Goal: Navigation & Orientation: Understand site structure

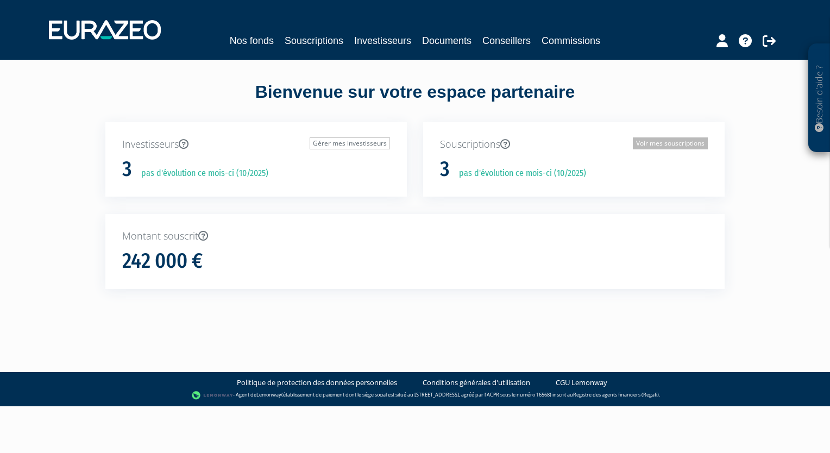
drag, startPoint x: 647, startPoint y: 144, endPoint x: 641, endPoint y: 156, distance: 12.9
click at [647, 144] on link "Voir mes souscriptions" at bounding box center [670, 143] width 75 height 12
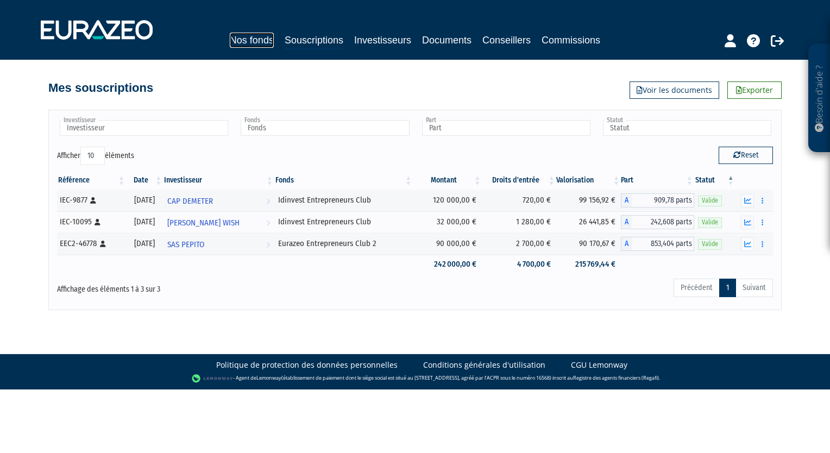
click at [253, 47] on link "Nos fonds" at bounding box center [252, 40] width 44 height 15
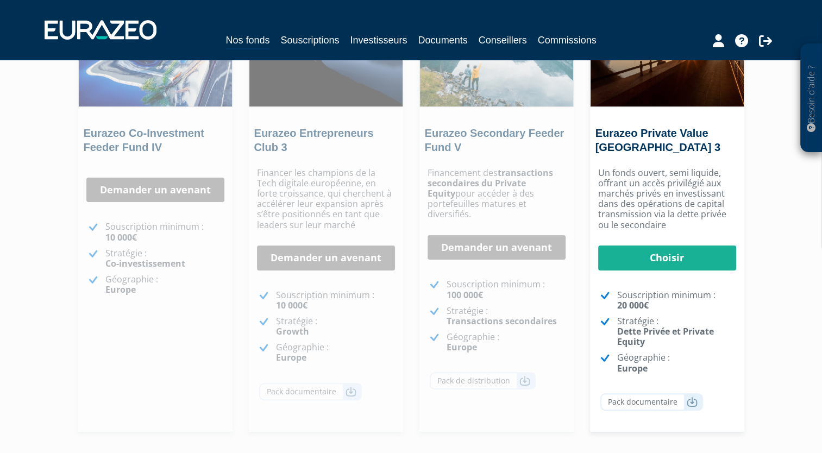
scroll to position [222, 0]
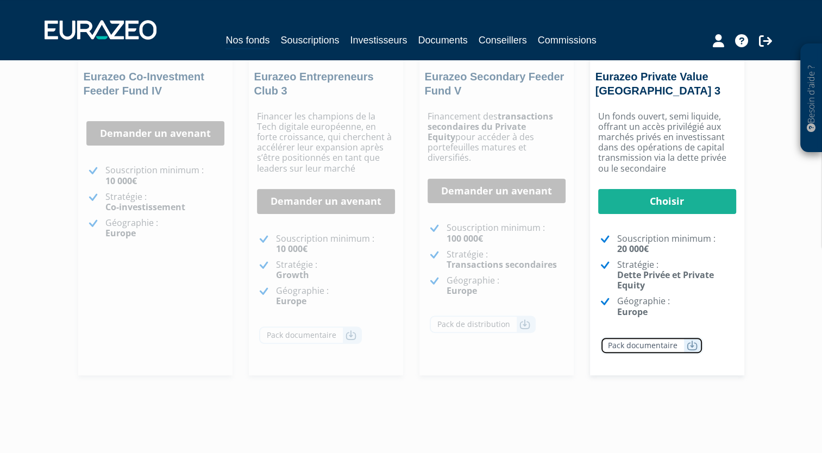
click at [670, 347] on link "Pack documentaire" at bounding box center [651, 345] width 103 height 17
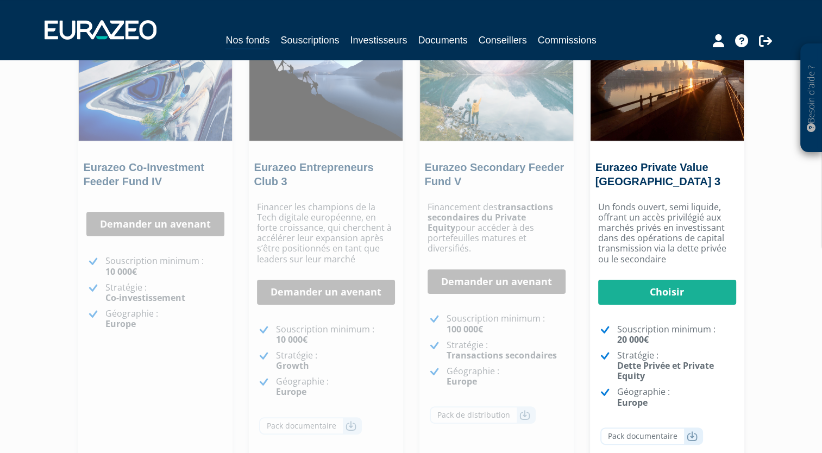
scroll to position [113, 0]
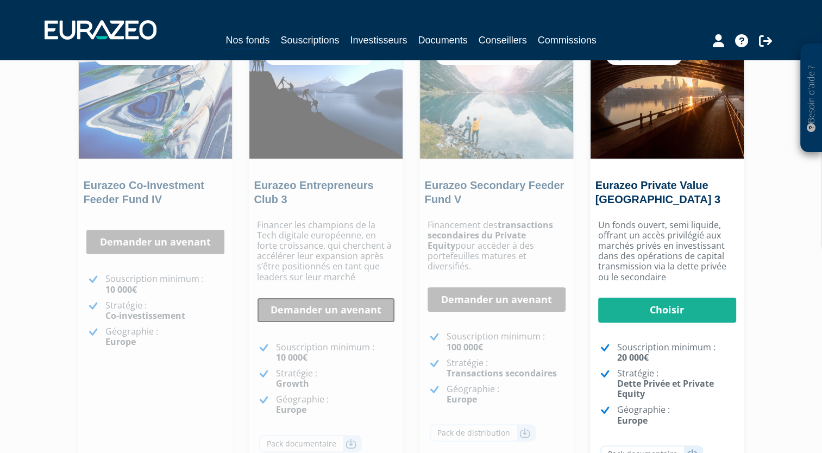
click at [309, 309] on link "Demander un avenant" at bounding box center [326, 310] width 138 height 25
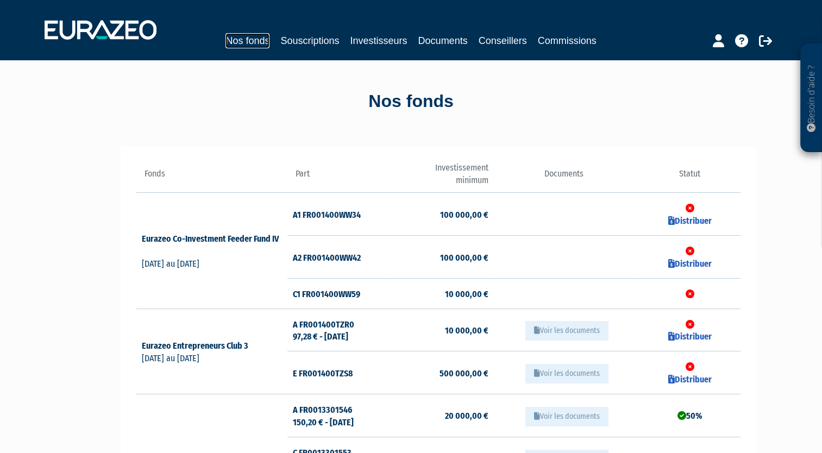
click at [259, 42] on link "Nos fonds" at bounding box center [247, 40] width 44 height 15
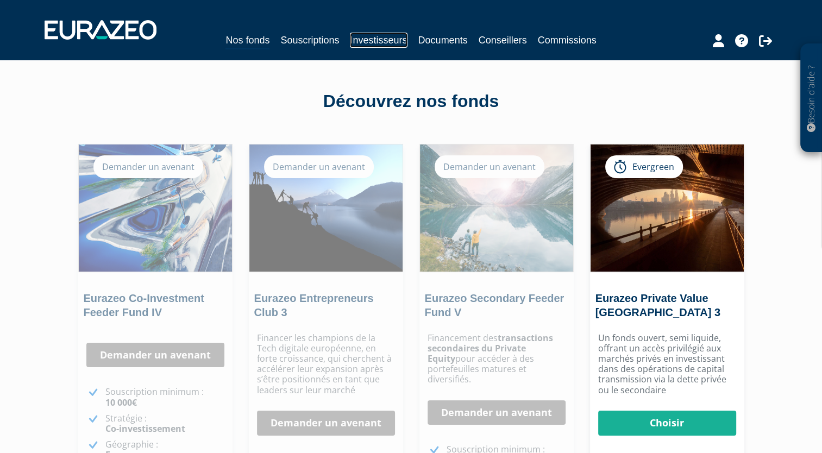
click at [398, 41] on link "Investisseurs" at bounding box center [378, 40] width 57 height 15
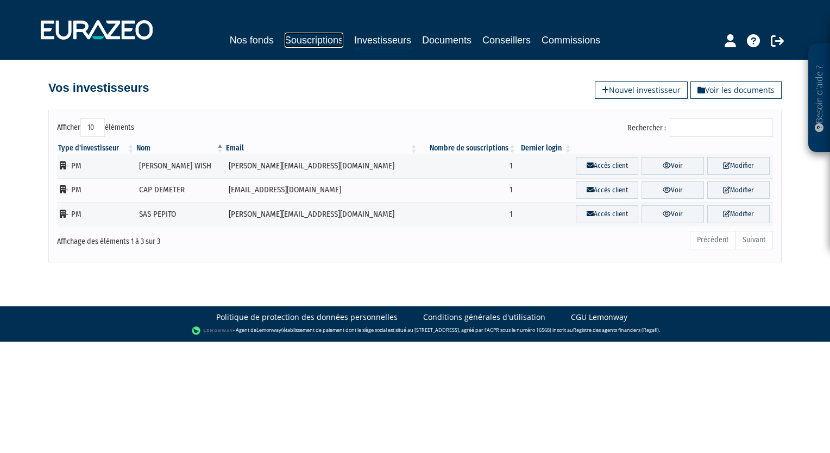
click at [330, 40] on link "Souscriptions" at bounding box center [314, 40] width 59 height 15
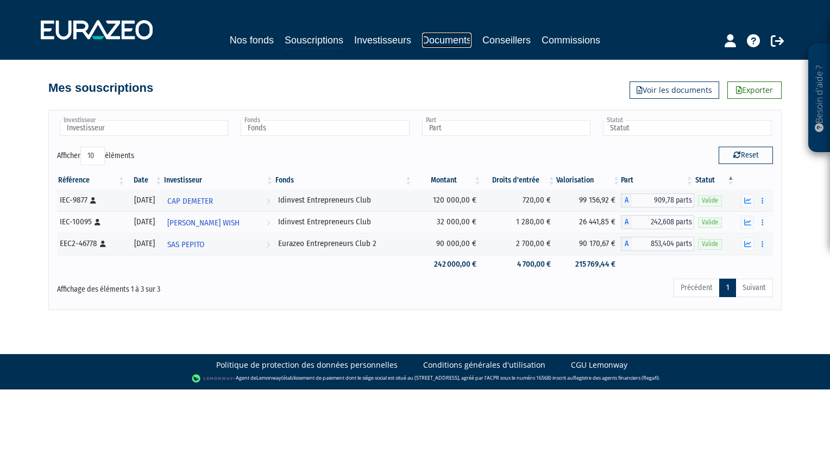
click at [443, 39] on link "Documents" at bounding box center [446, 40] width 49 height 15
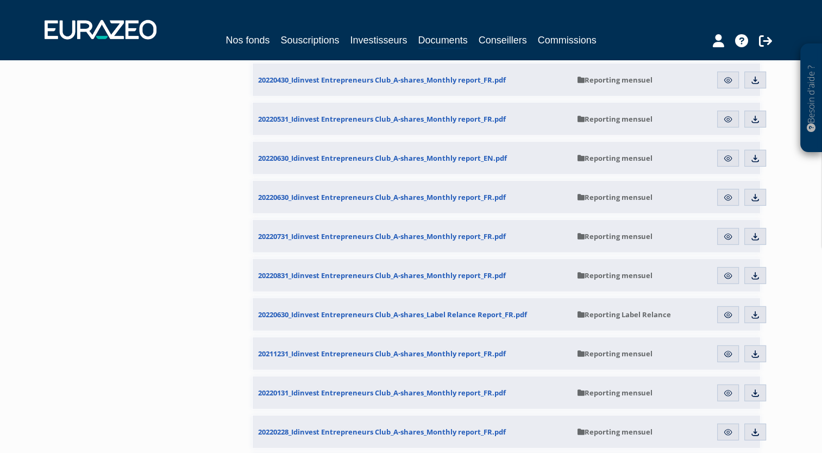
scroll to position [2607, 0]
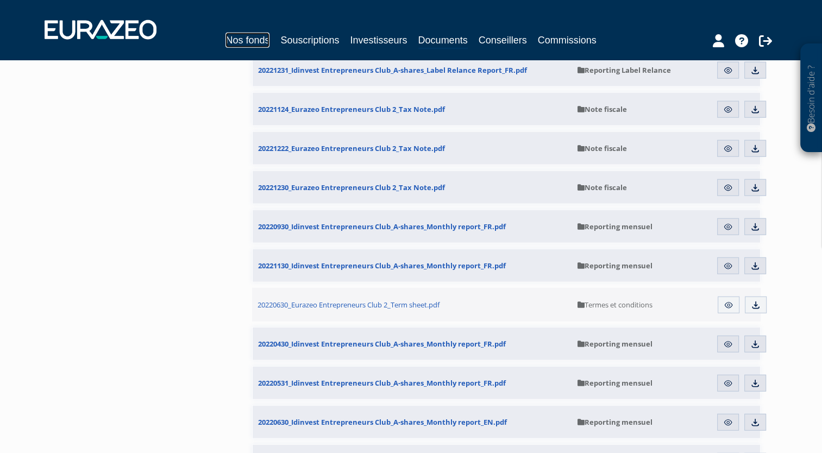
click at [234, 38] on link "Nos fonds" at bounding box center [247, 40] width 44 height 15
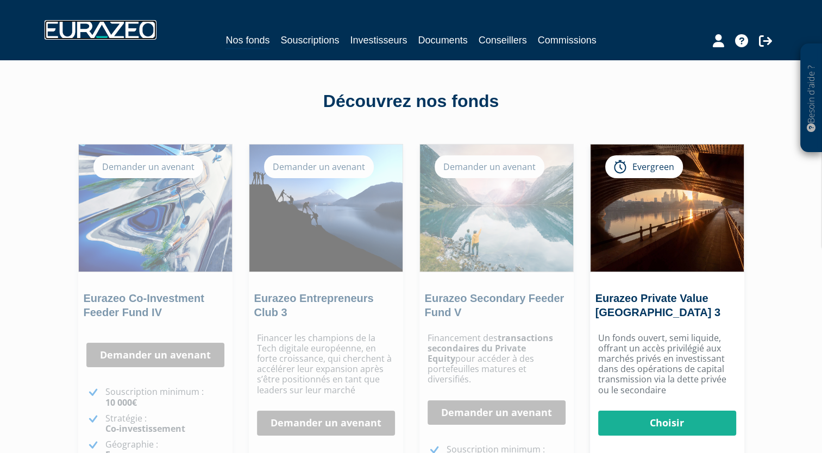
click at [121, 30] on img at bounding box center [101, 30] width 112 height 20
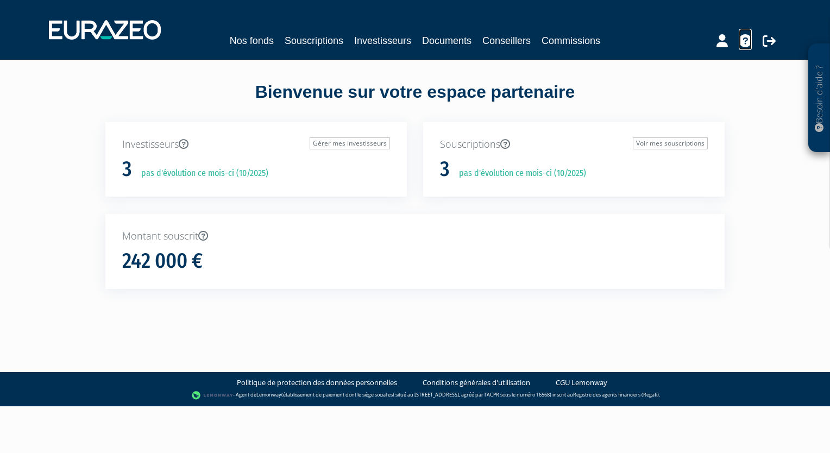
click at [747, 46] on icon at bounding box center [745, 40] width 13 height 13
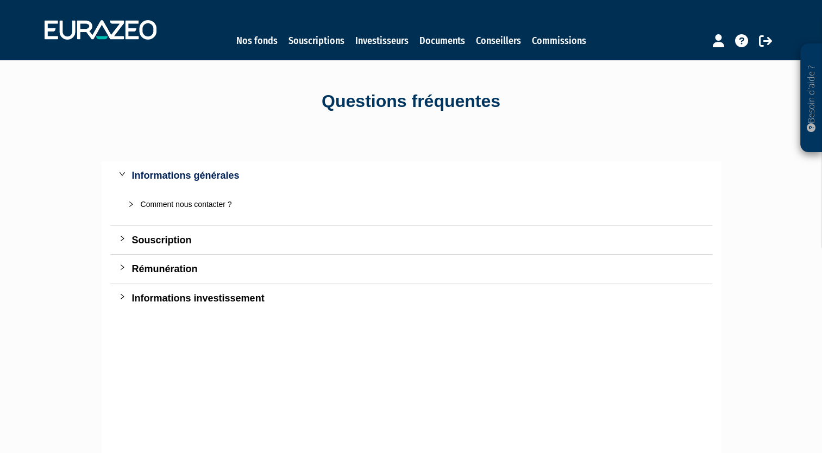
click at [174, 236] on div "Souscription" at bounding box center [417, 239] width 571 height 15
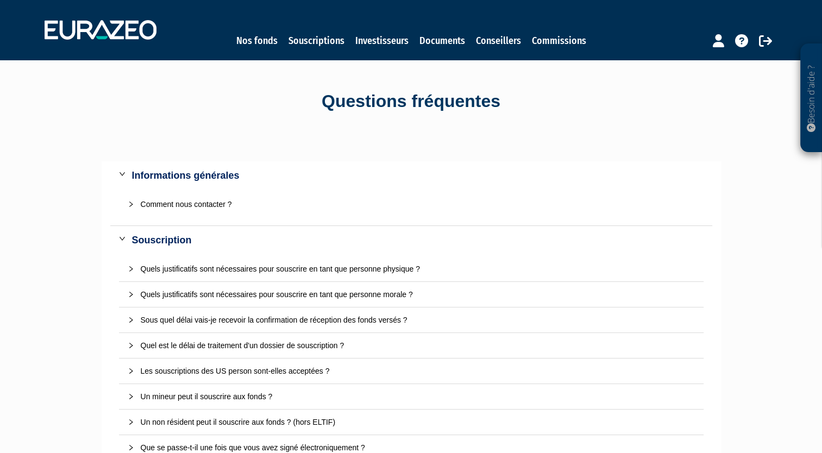
scroll to position [259, 0]
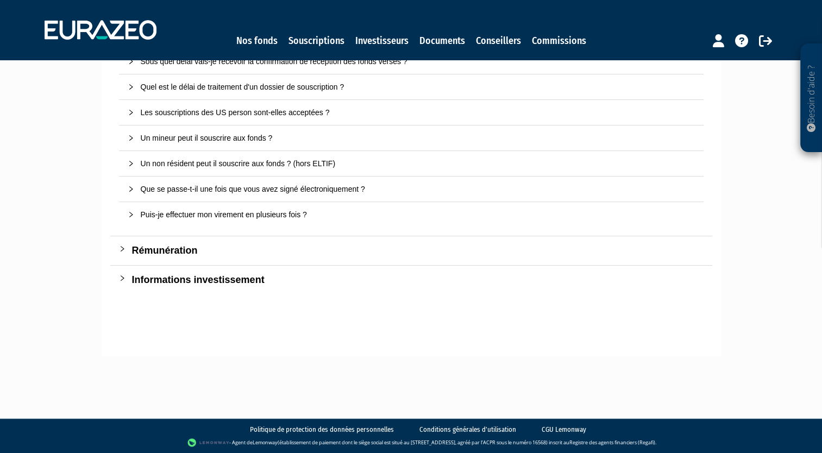
click at [218, 280] on div "Informations investissement" at bounding box center [417, 279] width 571 height 15
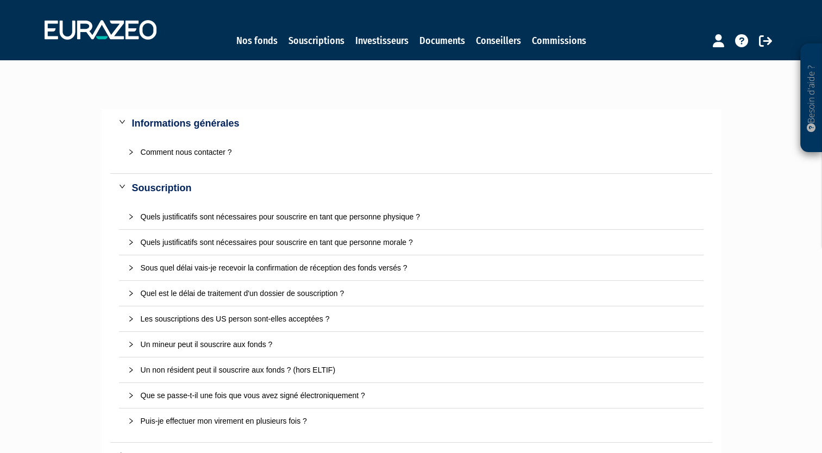
scroll to position [0, 0]
